Goal: Task Accomplishment & Management: Manage account settings

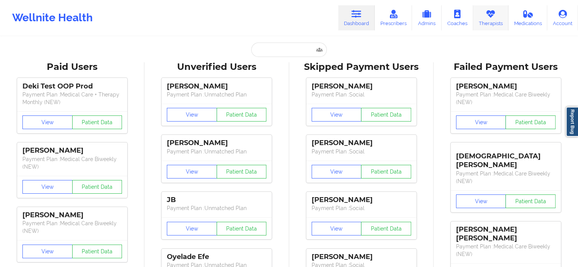
click at [485, 19] on link "Therapists" at bounding box center [490, 17] width 35 height 25
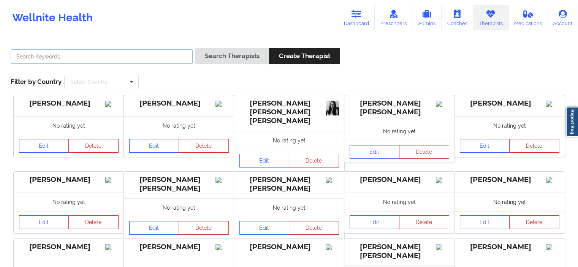
click at [130, 59] on input "text" at bounding box center [102, 56] width 182 height 14
type input "chermora"
click at [195, 48] on button "Search Therapists" at bounding box center [232, 56] width 74 height 16
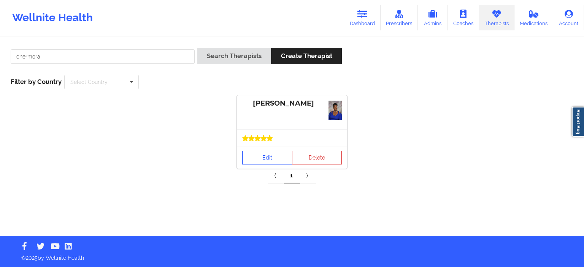
click at [271, 159] on link "Edit" at bounding box center [267, 158] width 50 height 14
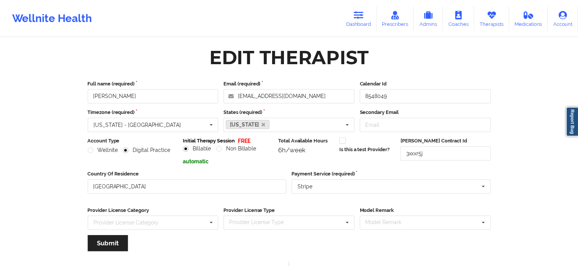
scroll to position [79, 0]
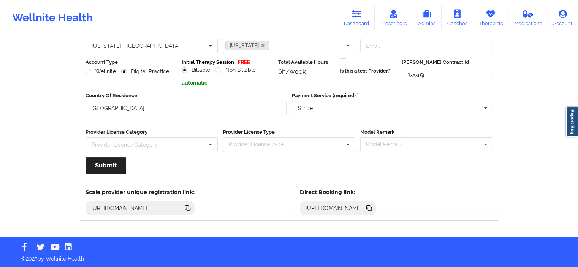
click at [373, 205] on icon at bounding box center [369, 208] width 8 height 8
